Goal: Information Seeking & Learning: Learn about a topic

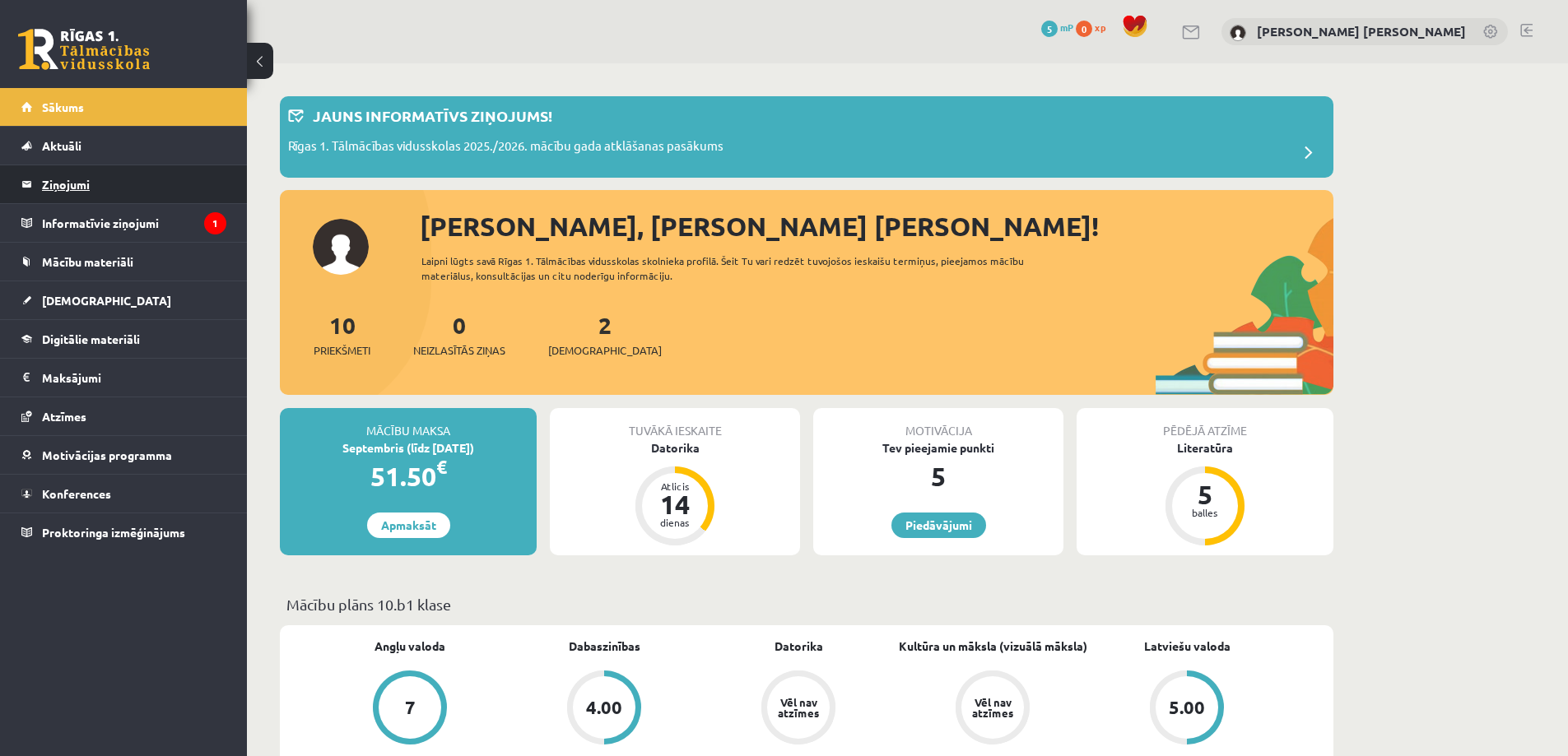
scroll to position [1399, 0]
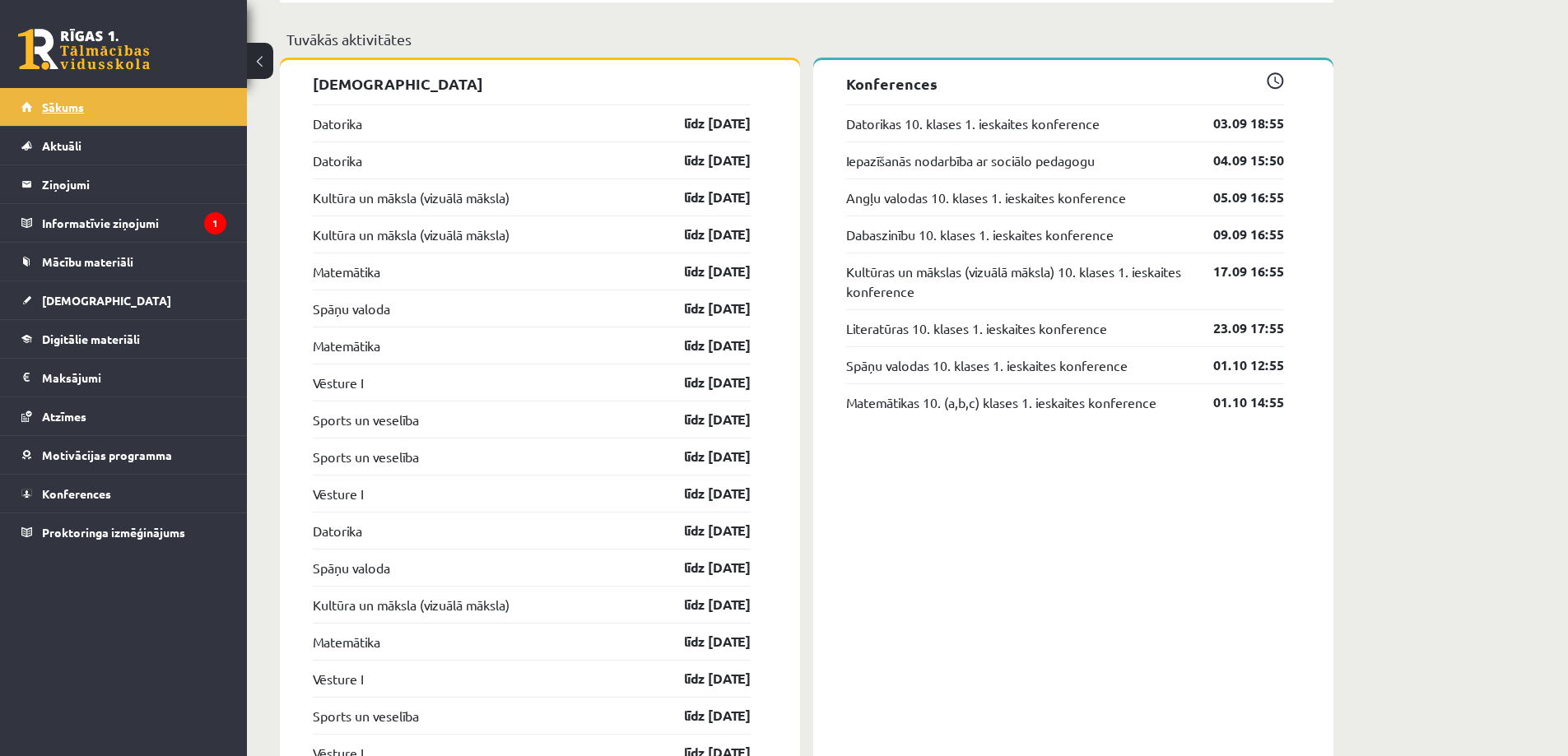
click at [44, 103] on span "Sākums" at bounding box center [62, 107] width 42 height 15
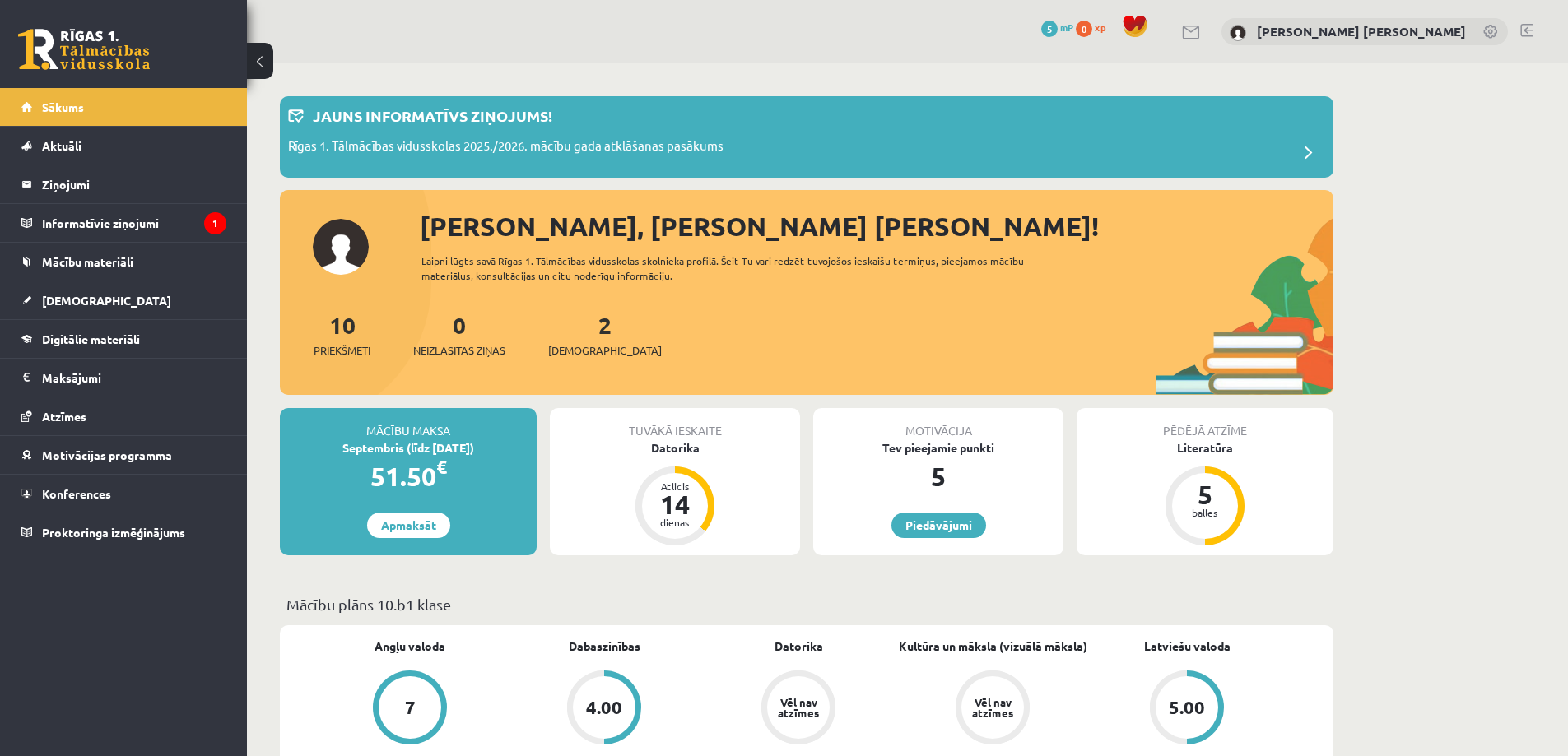
click at [1488, 34] on link at bounding box center [1491, 33] width 17 height 17
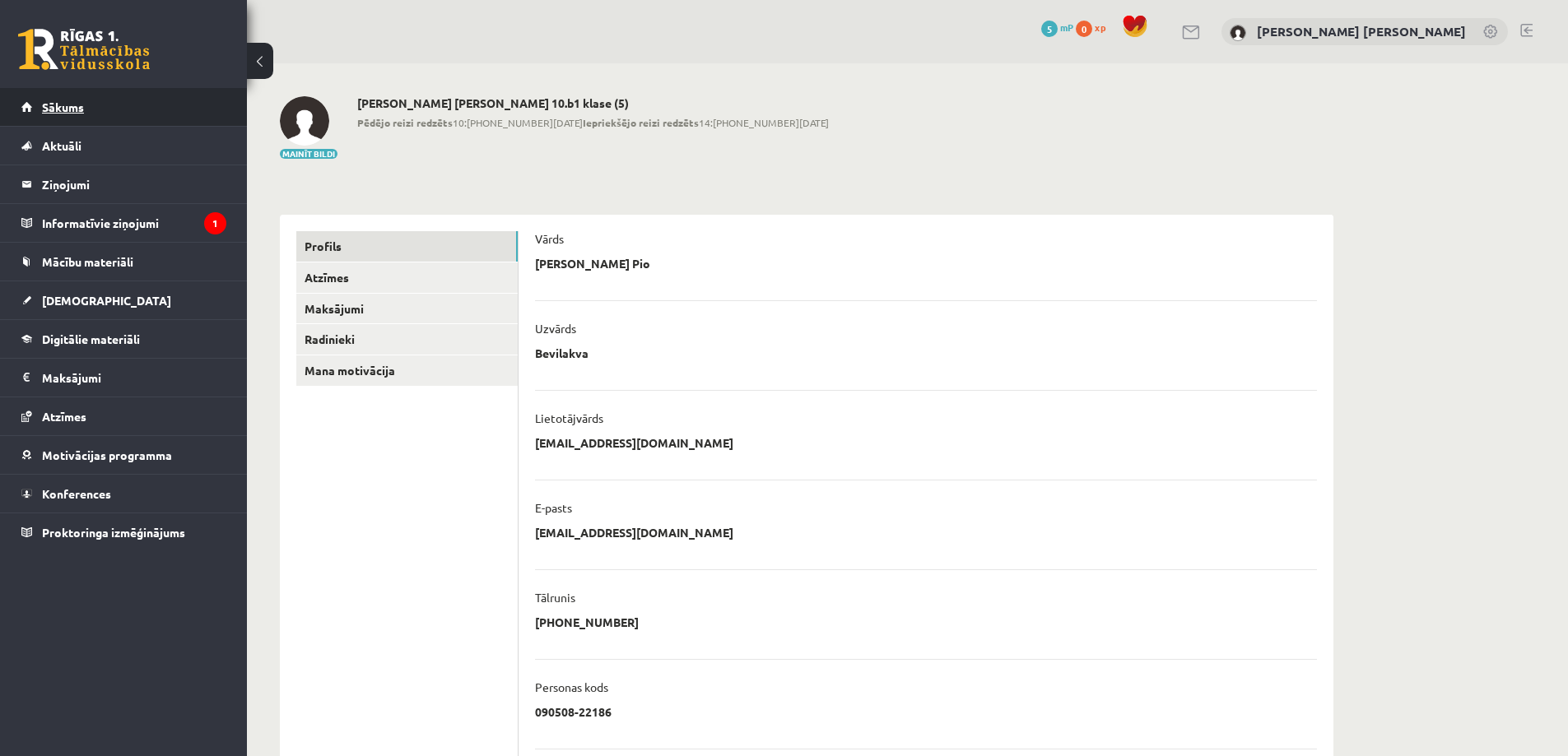
click at [41, 101] on link "Sākums" at bounding box center [124, 107] width 205 height 38
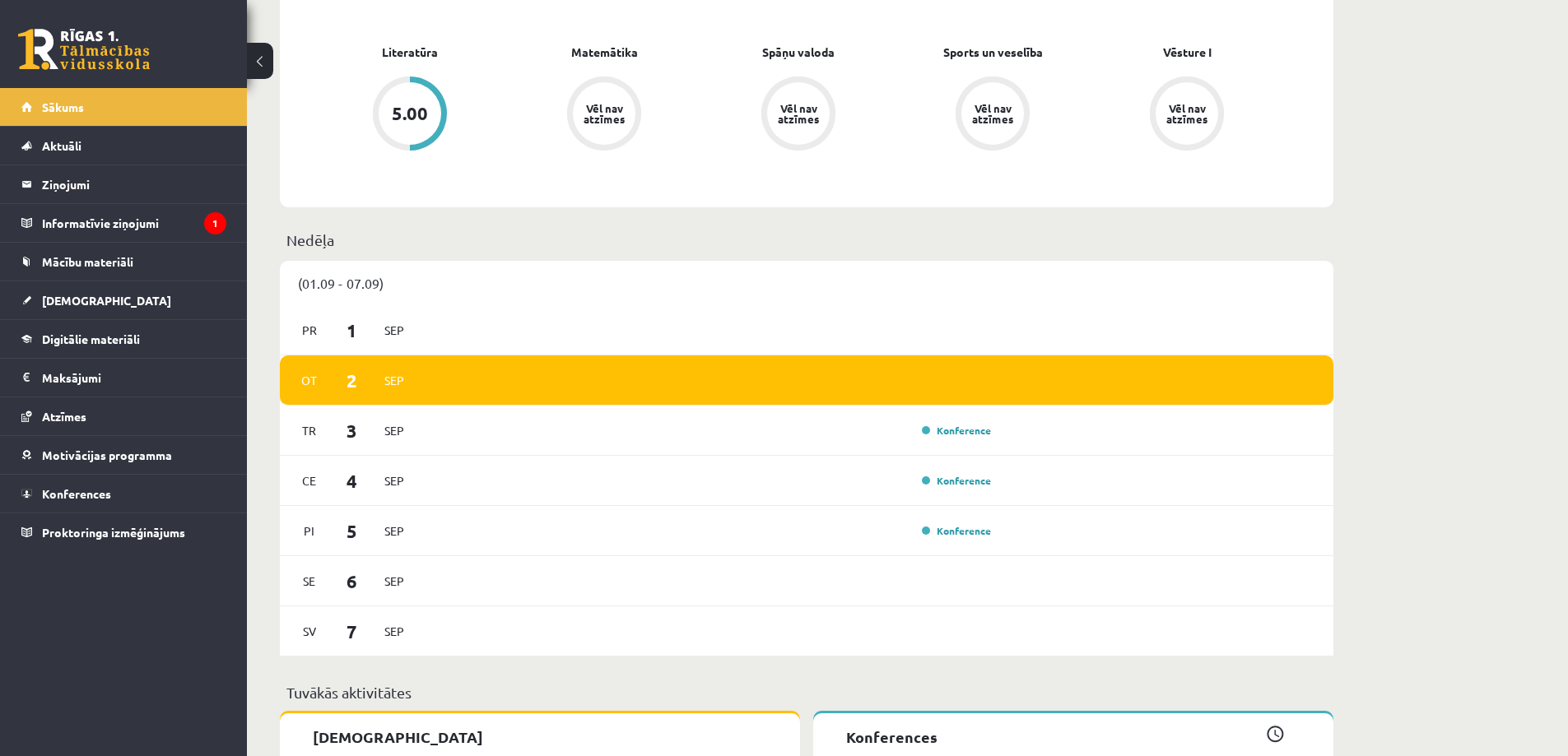
scroll to position [659, 0]
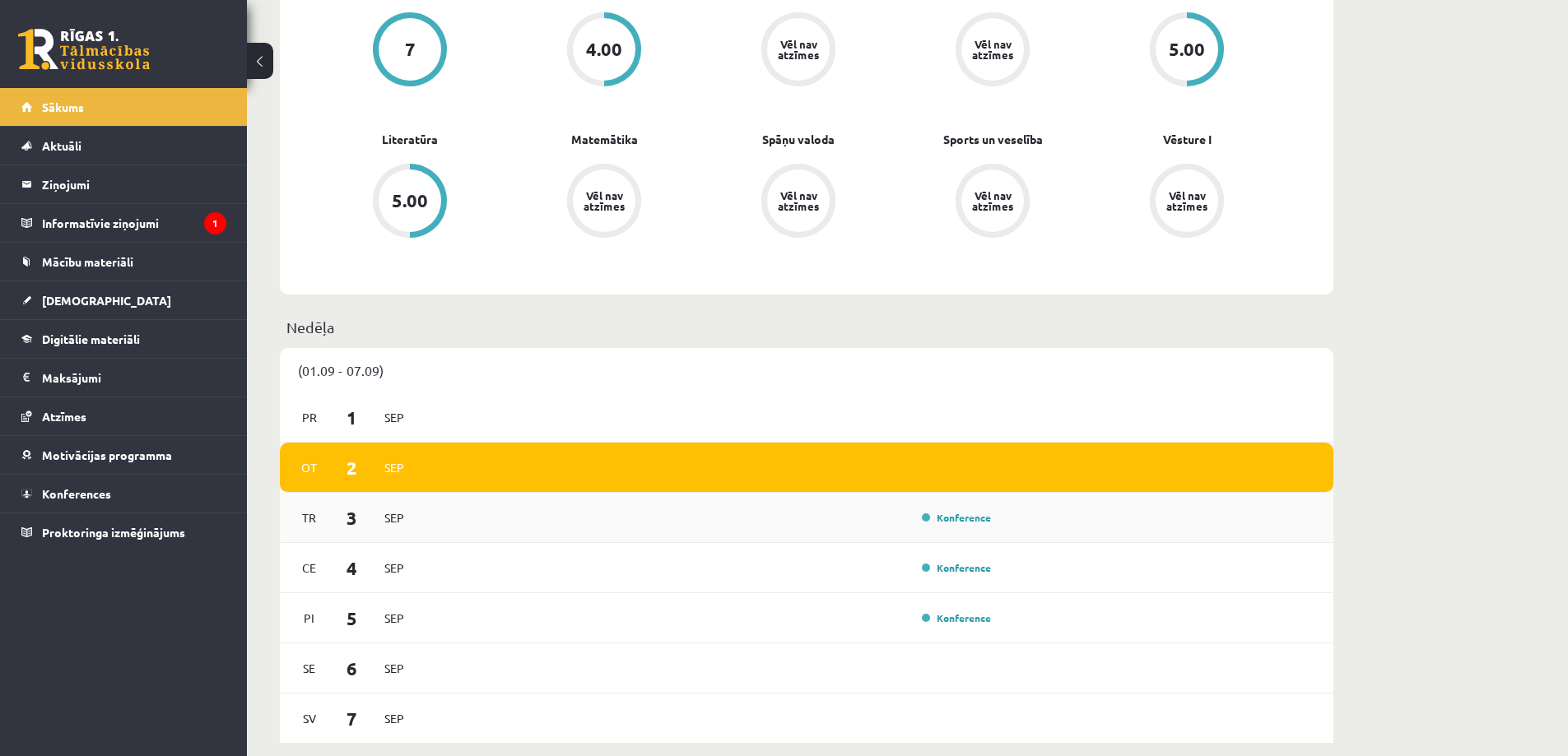
click at [968, 526] on div "Konference" at bounding box center [954, 517] width 82 height 17
click at [973, 518] on link "Konference" at bounding box center [956, 517] width 69 height 13
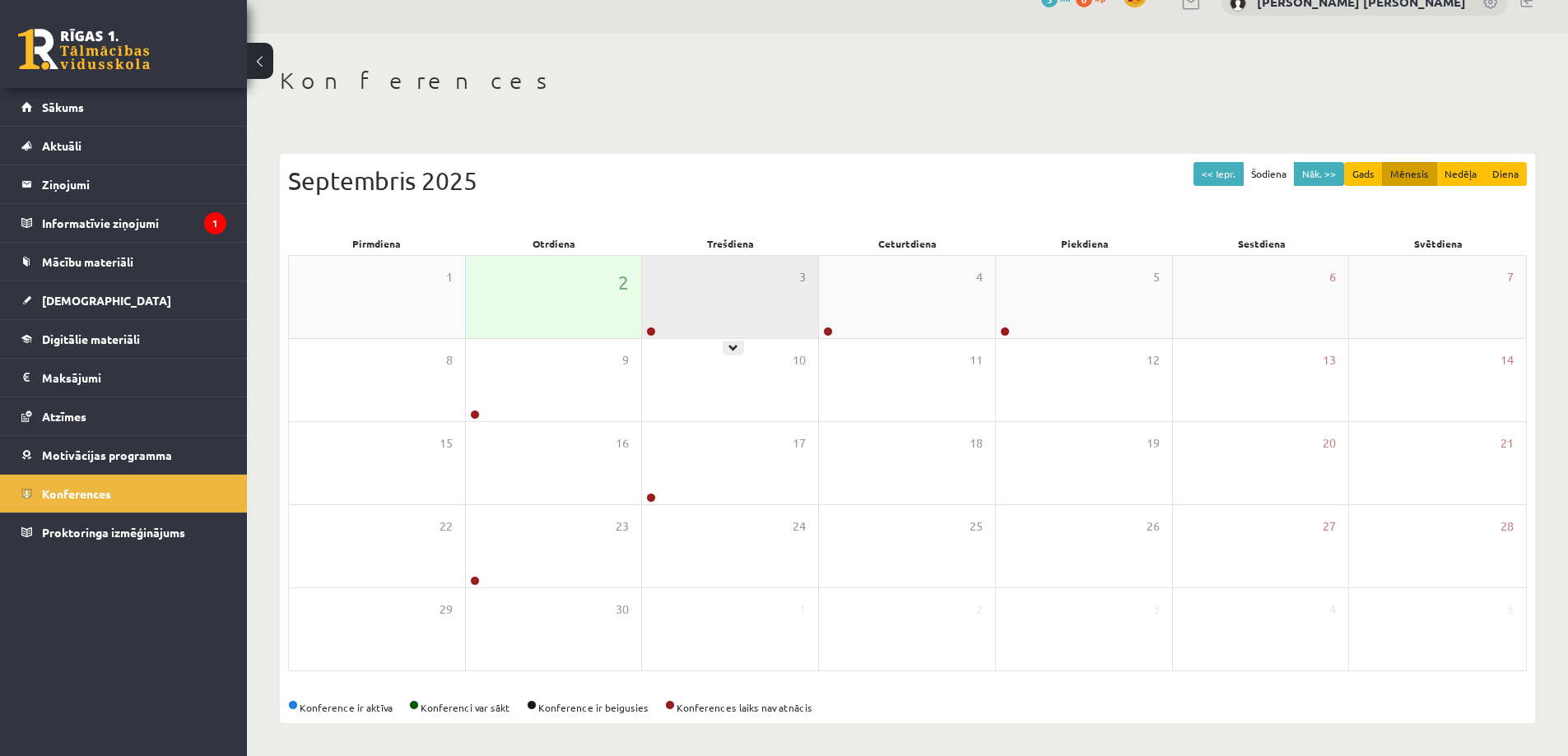
scroll to position [30, 0]
click at [730, 325] on div "3" at bounding box center [730, 296] width 176 height 82
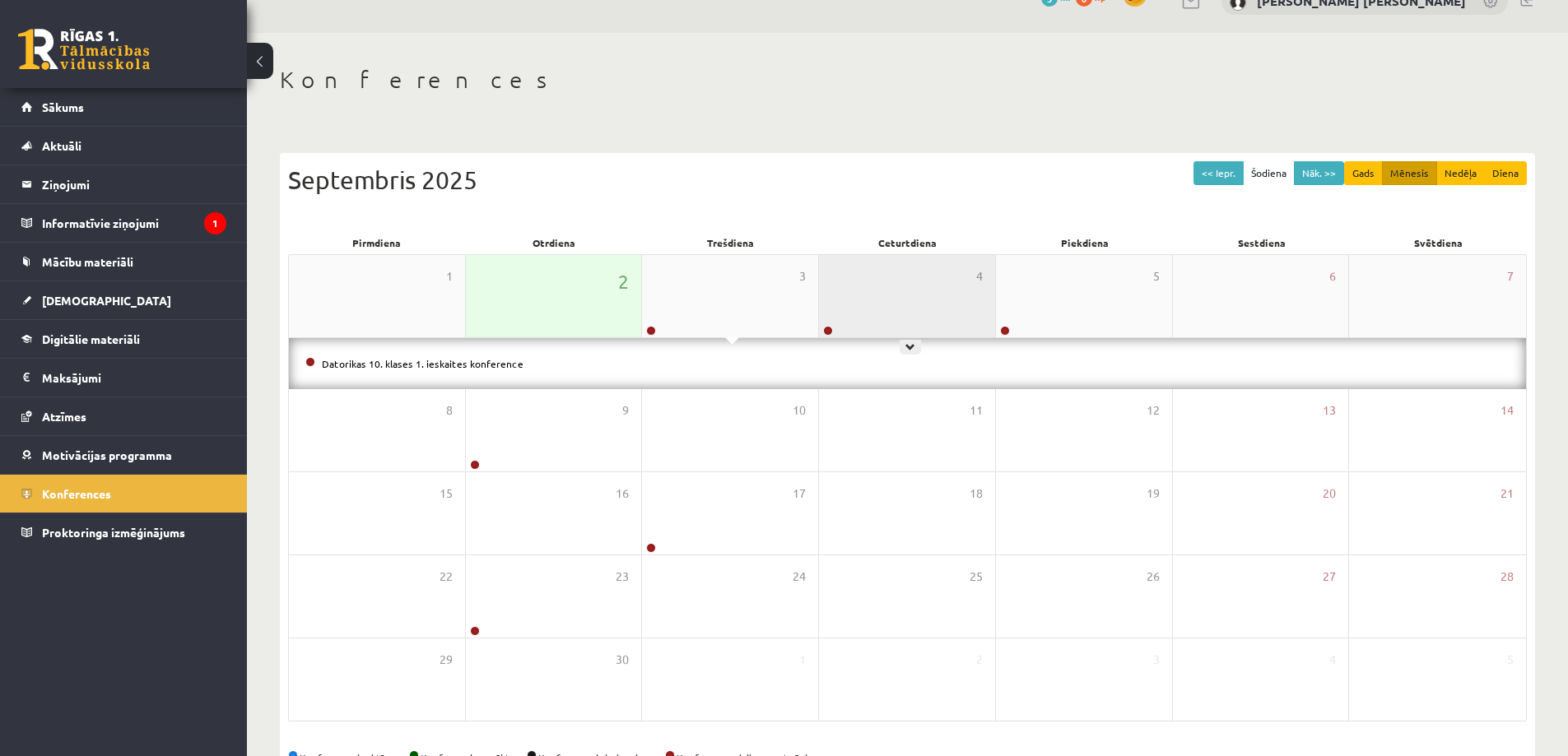
click at [912, 303] on div "4" at bounding box center [906, 296] width 176 height 82
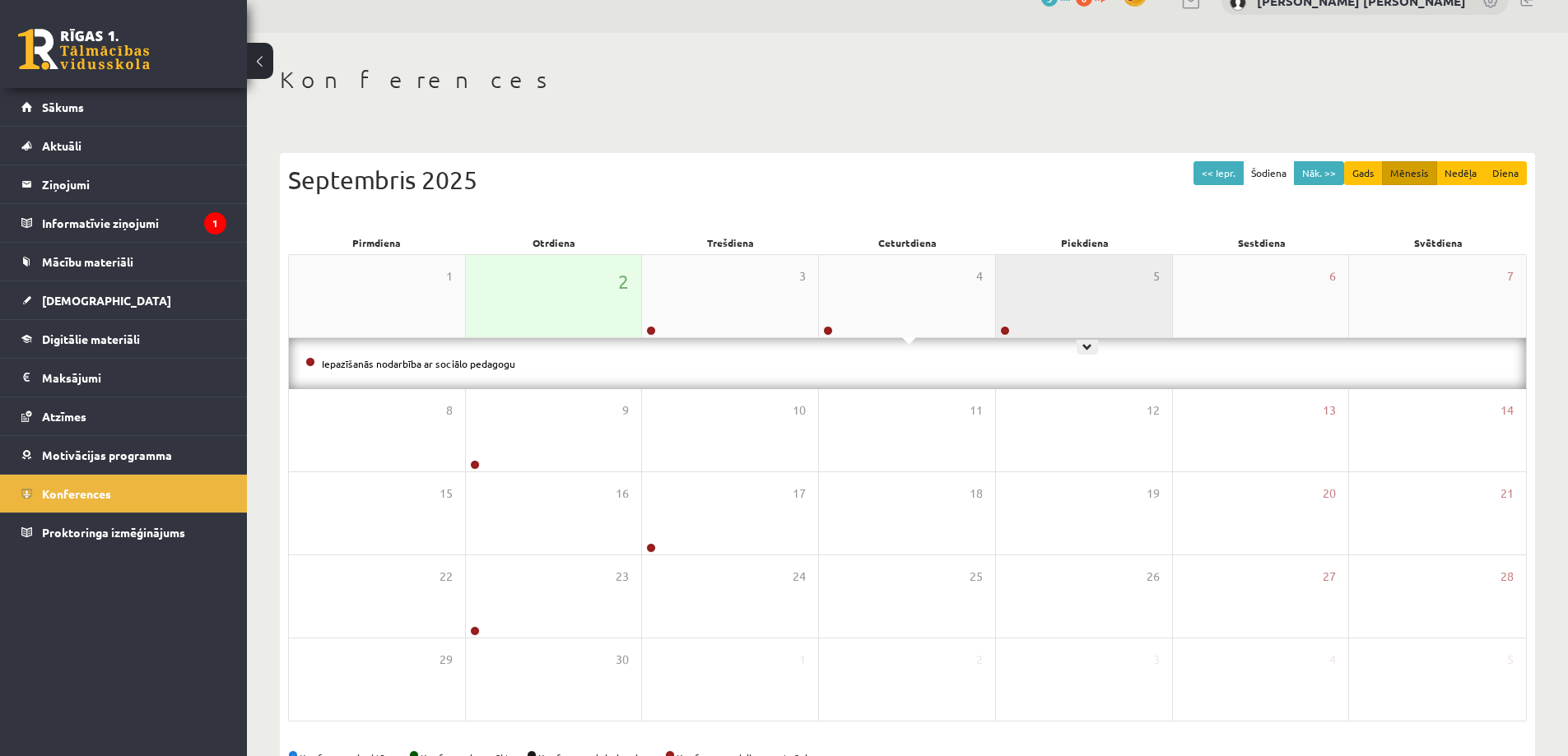
click at [1038, 315] on div "5" at bounding box center [1083, 296] width 176 height 82
drag, startPoint x: 583, startPoint y: 363, endPoint x: 691, endPoint y: 363, distance: 108.0
click at [691, 363] on li "Angļu valodas 10. klases 1. ieskaites konference" at bounding box center [907, 363] width 1205 height 18
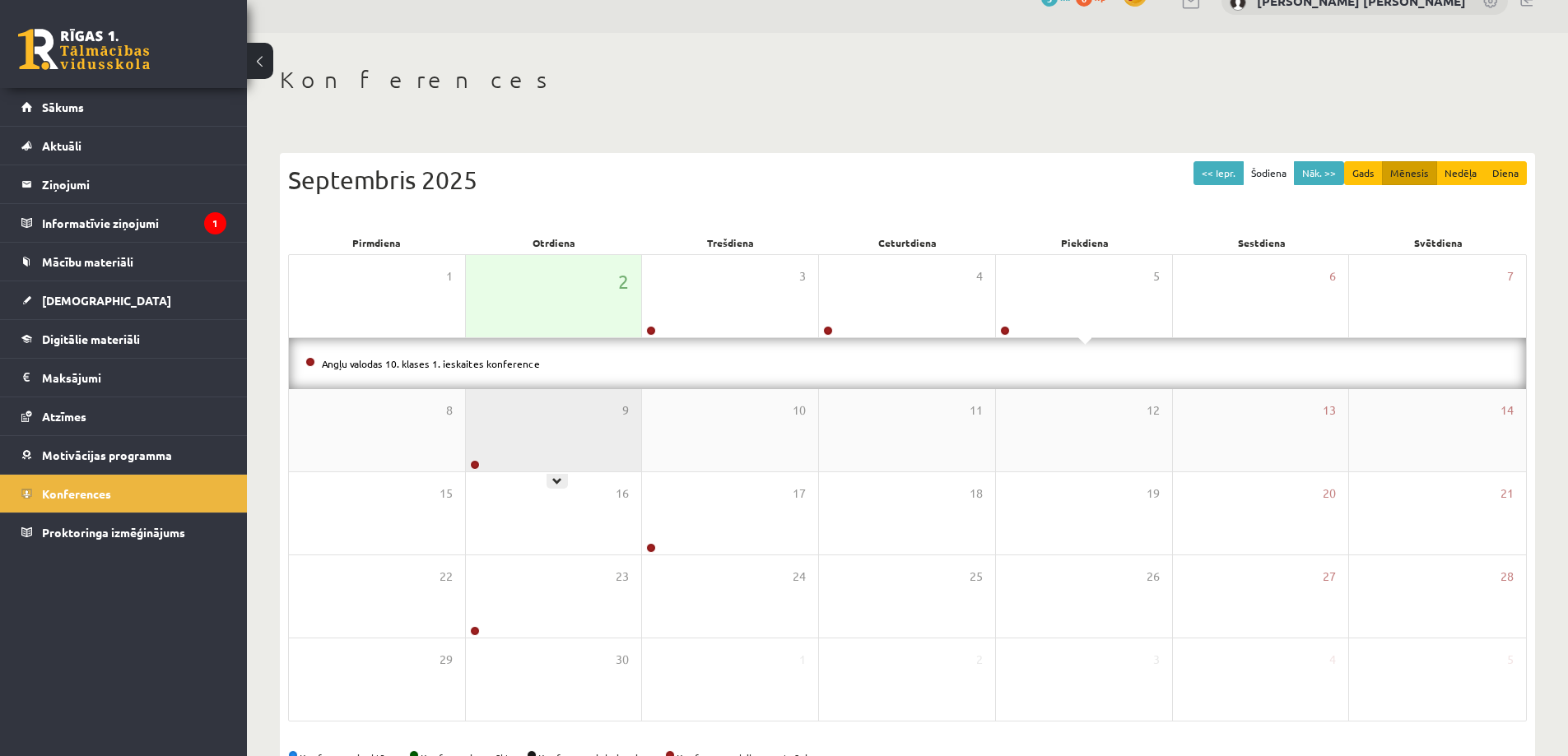
click at [539, 451] on div "9" at bounding box center [554, 430] width 176 height 82
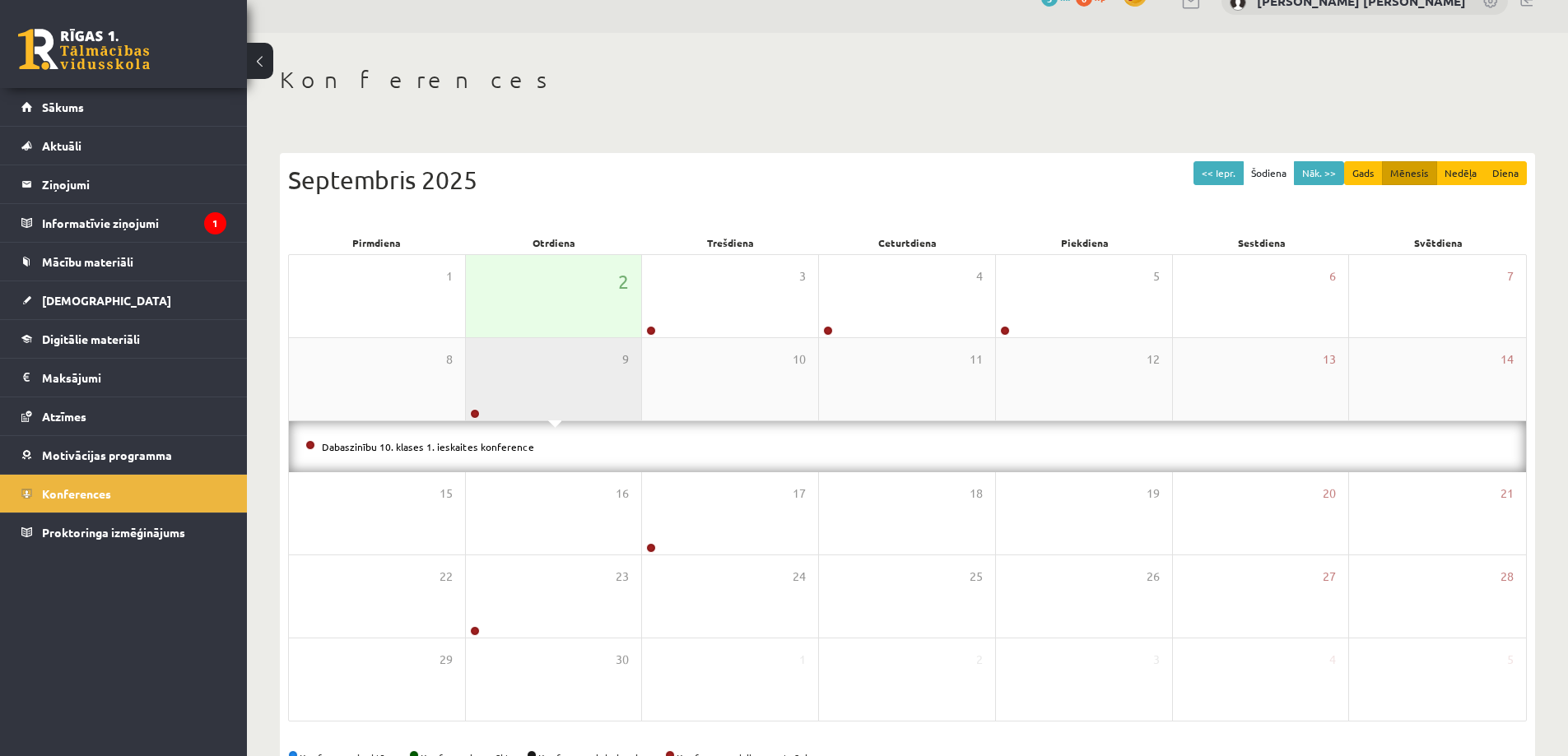
click at [547, 397] on div "9" at bounding box center [554, 378] width 176 height 82
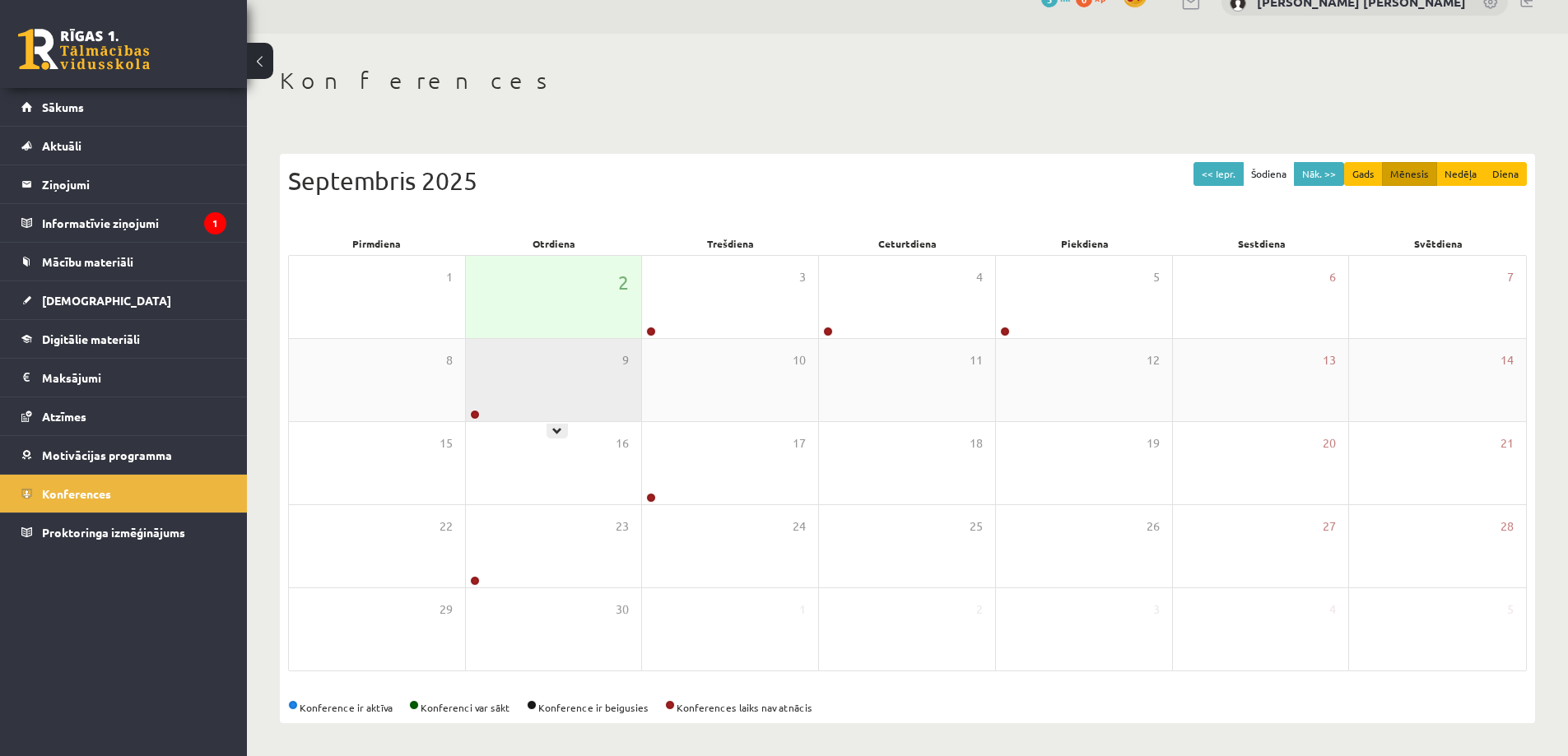
click at [565, 373] on div "9" at bounding box center [554, 379] width 176 height 82
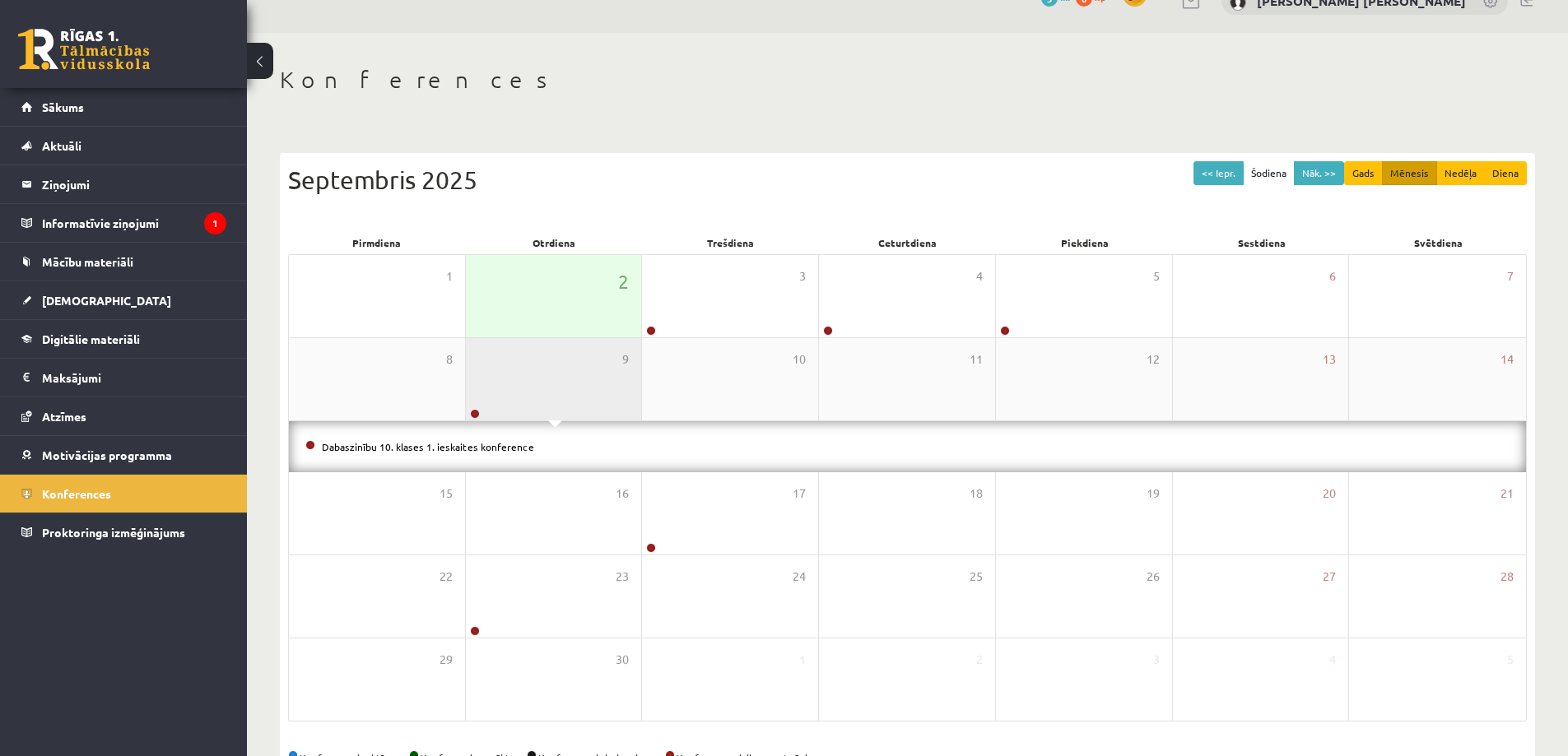
click at [550, 345] on div "9" at bounding box center [554, 378] width 176 height 82
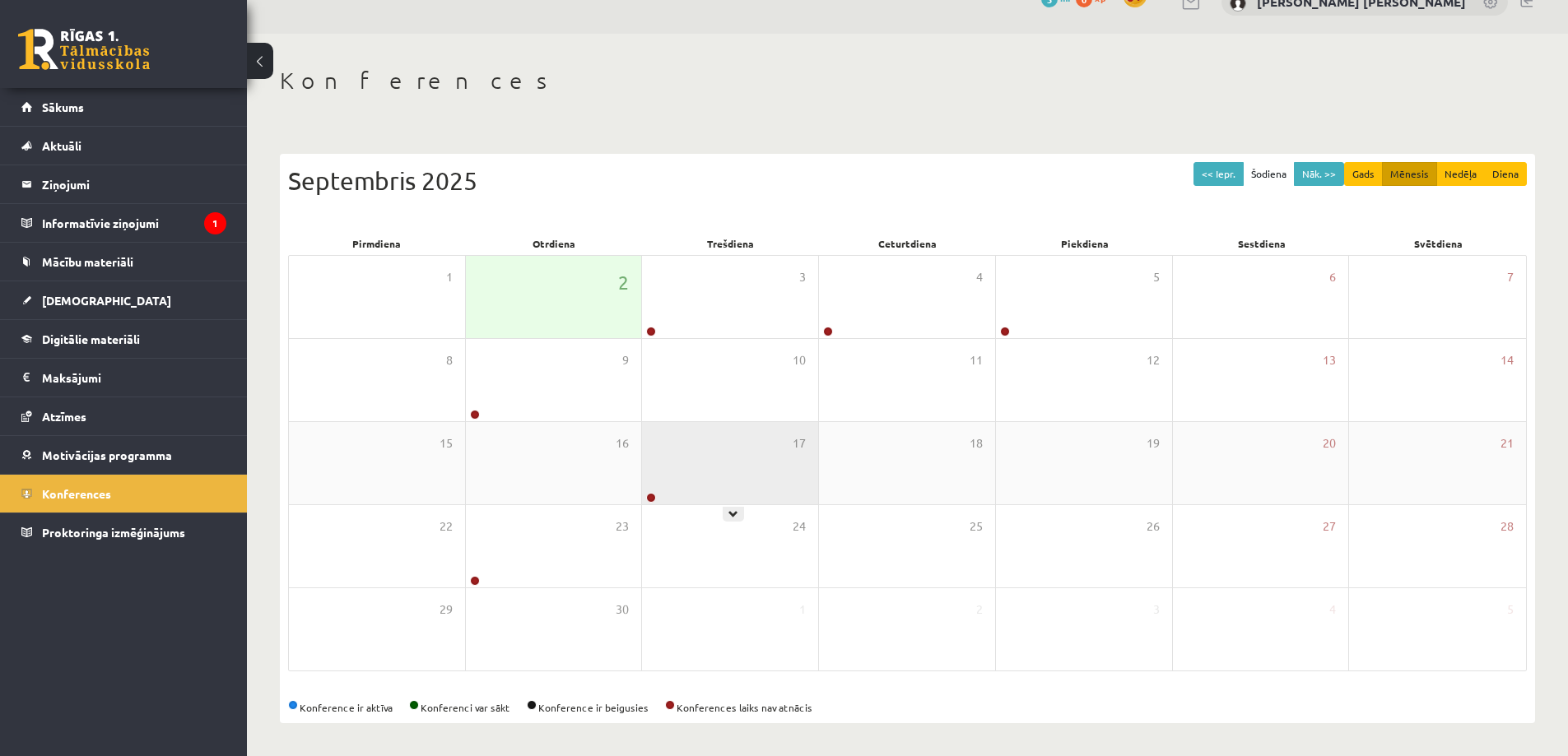
click at [682, 461] on div "17" at bounding box center [730, 462] width 176 height 82
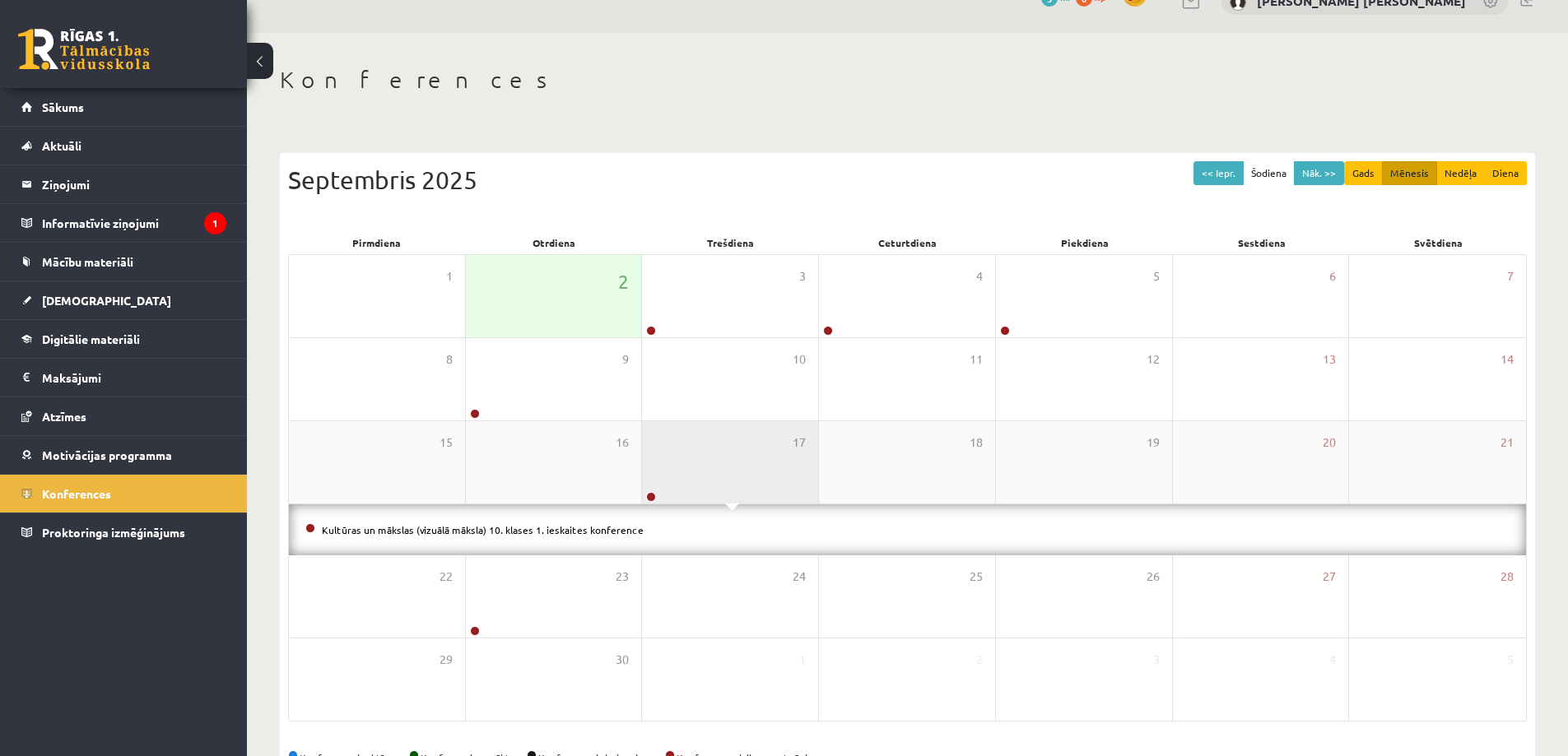
click at [717, 443] on div "17" at bounding box center [730, 462] width 176 height 82
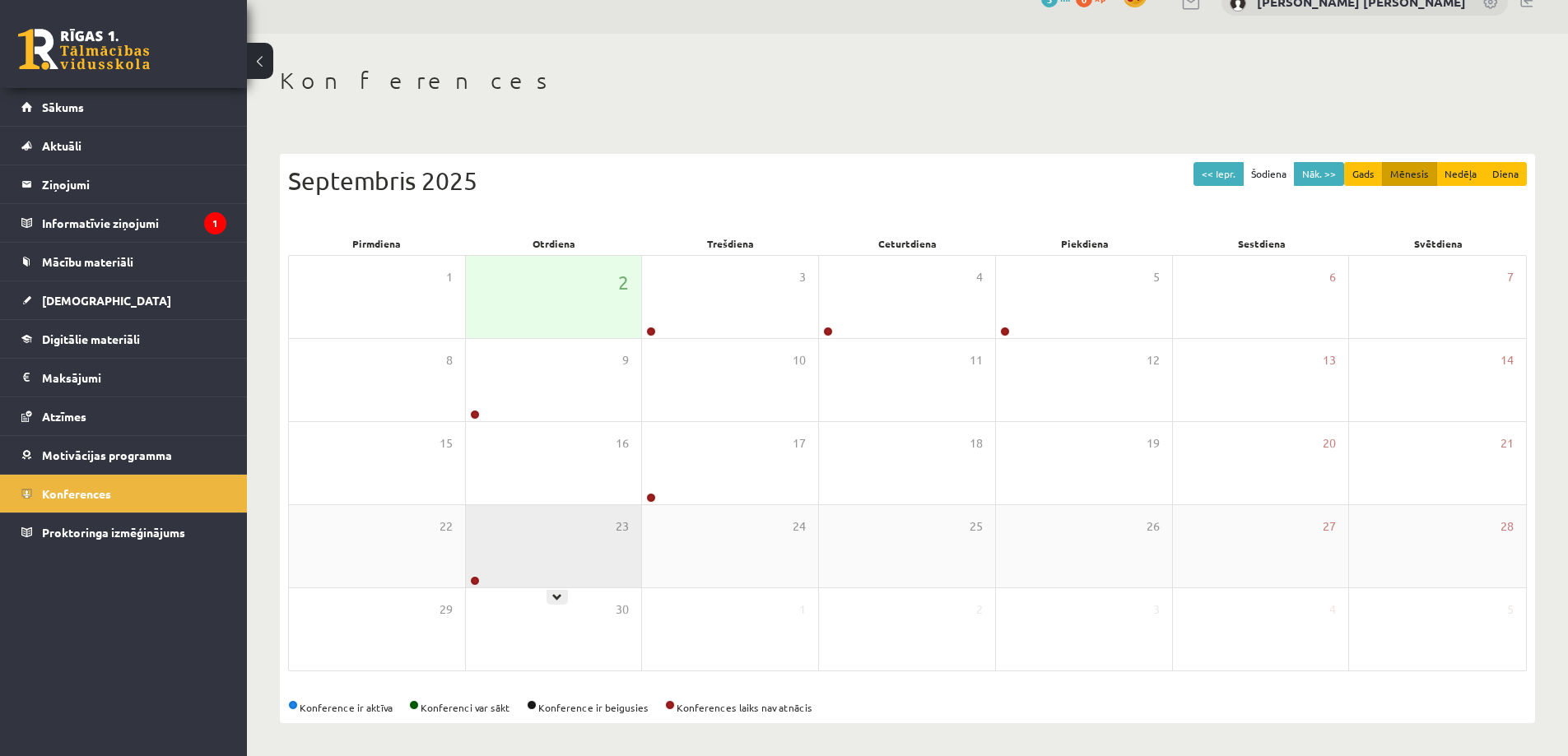
click at [566, 552] on div "23" at bounding box center [554, 546] width 176 height 82
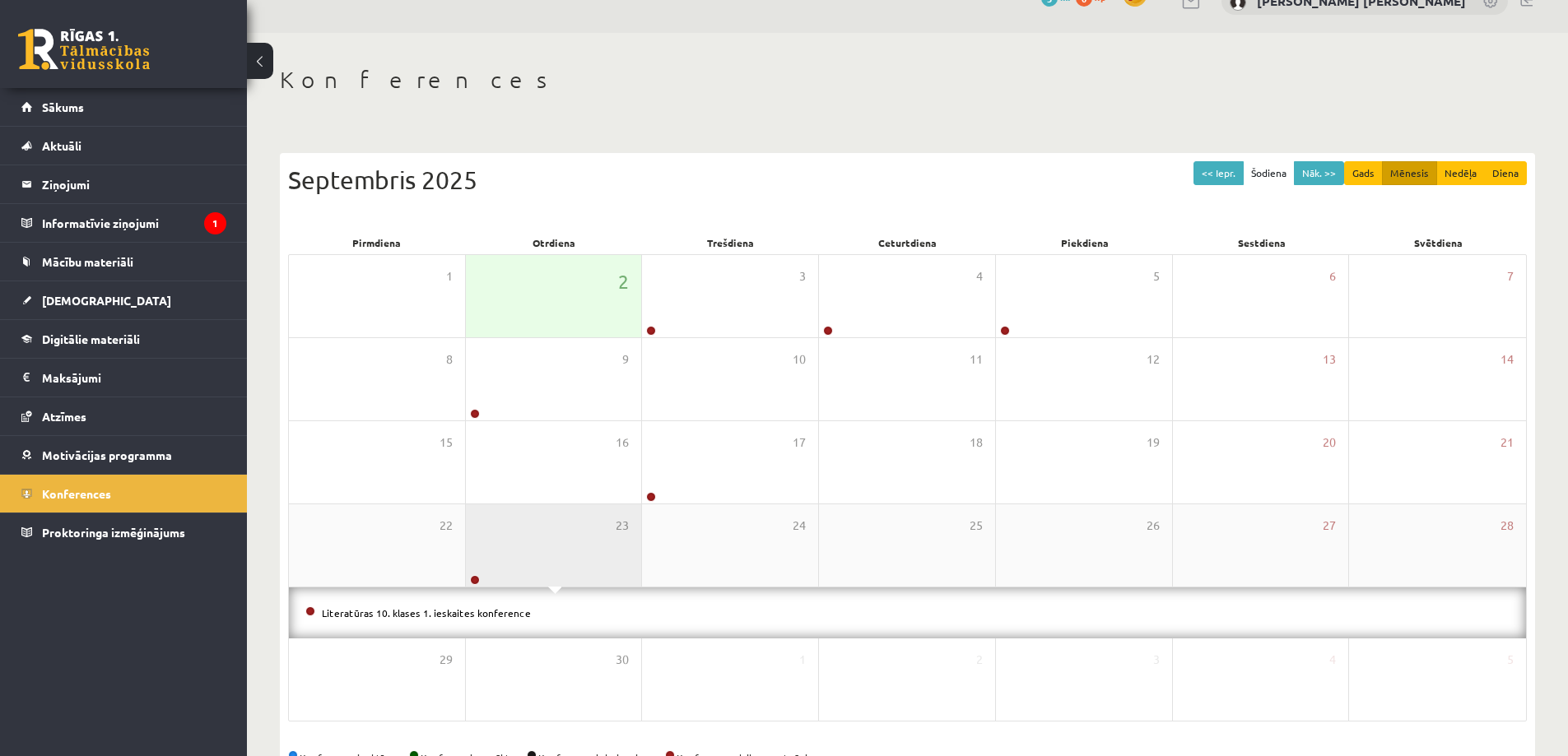
click at [546, 529] on div "23" at bounding box center [554, 545] width 176 height 82
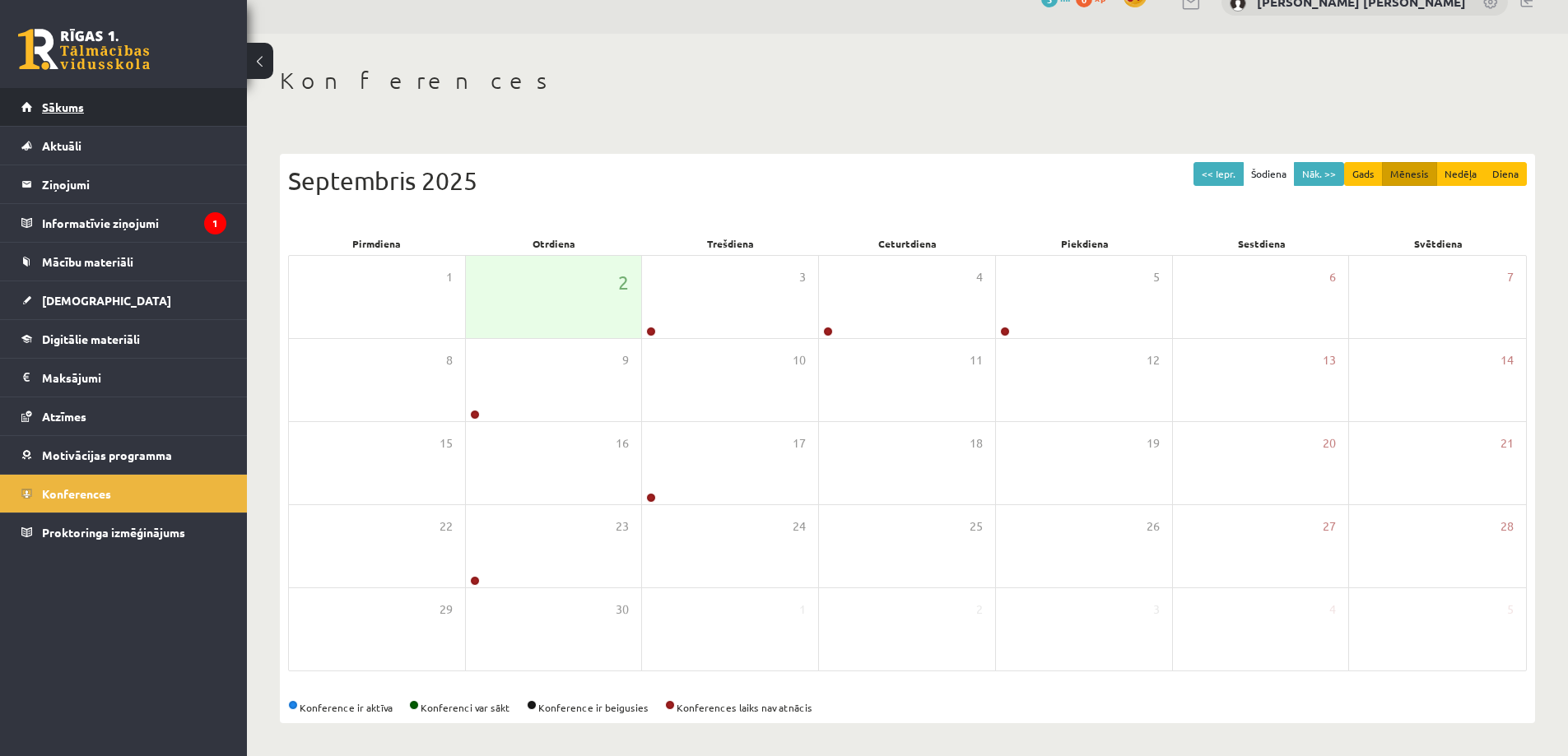
click at [69, 117] on link "Sākums" at bounding box center [124, 107] width 205 height 38
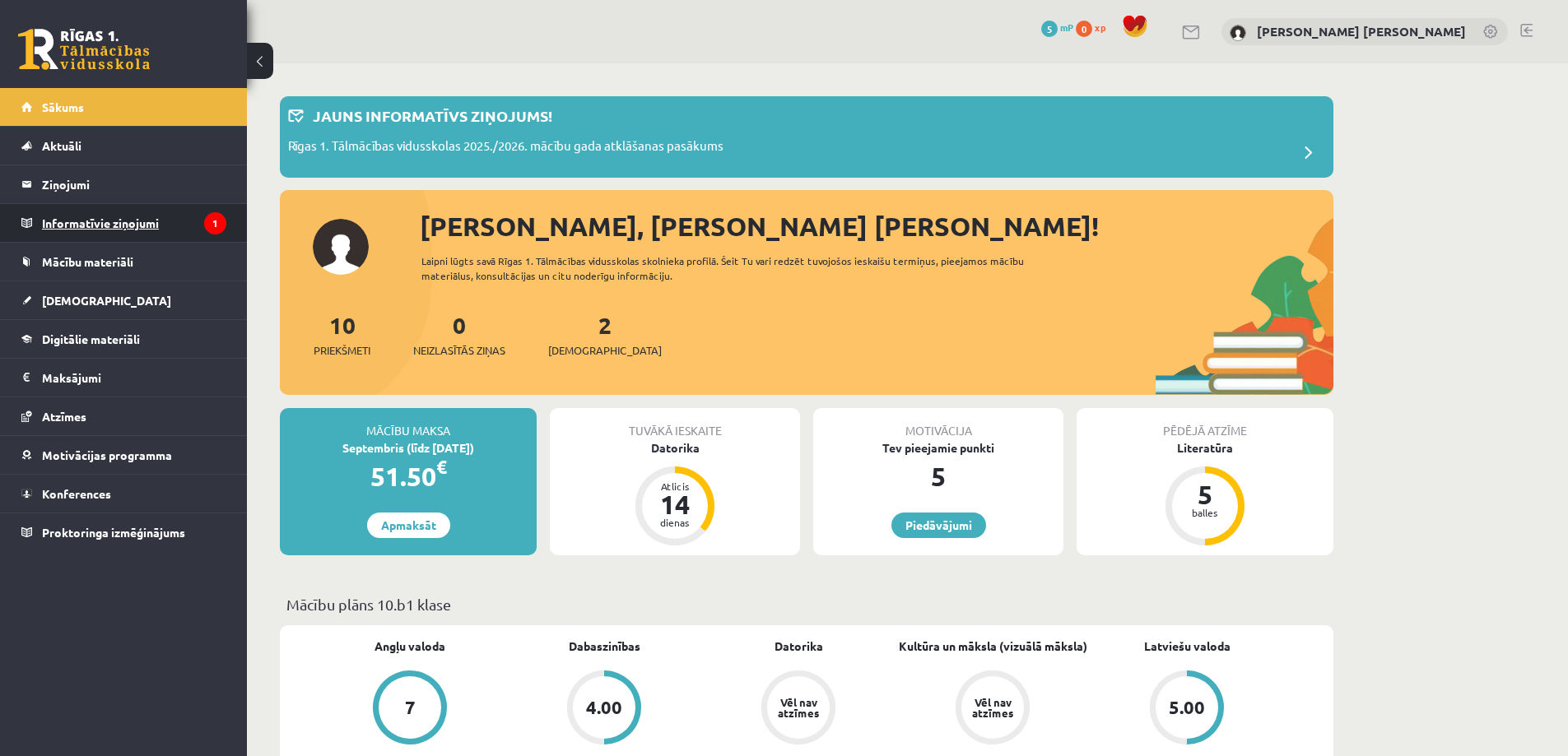
click at [110, 225] on legend "Informatīvie ziņojumi 1" at bounding box center [134, 223] width 184 height 38
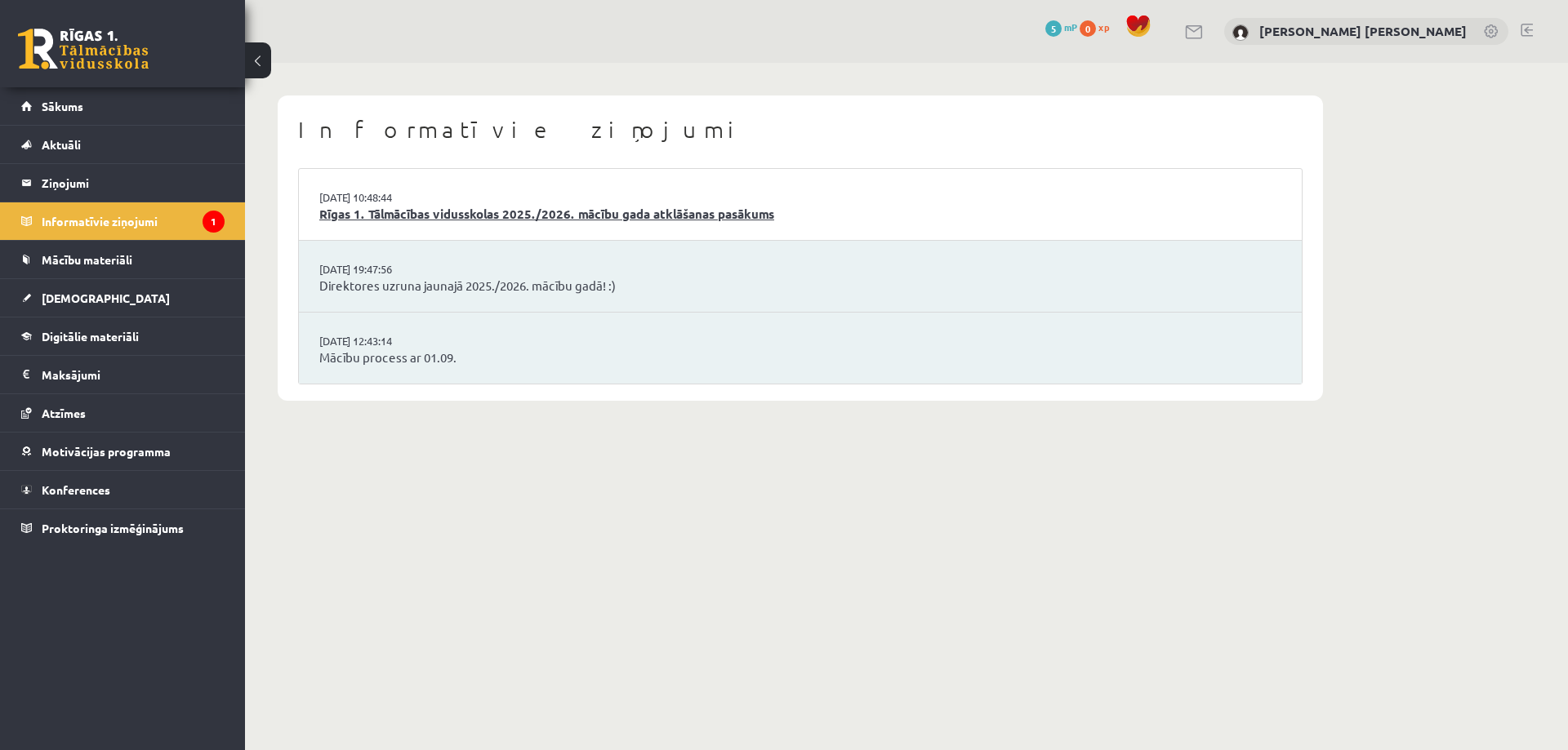
click at [404, 220] on link "Rīgas 1. Tālmācības vidusskolas 2025./2026. mācību gada atklāšanas pasākums" at bounding box center [800, 214] width 962 height 18
